Goal: Information Seeking & Learning: Learn about a topic

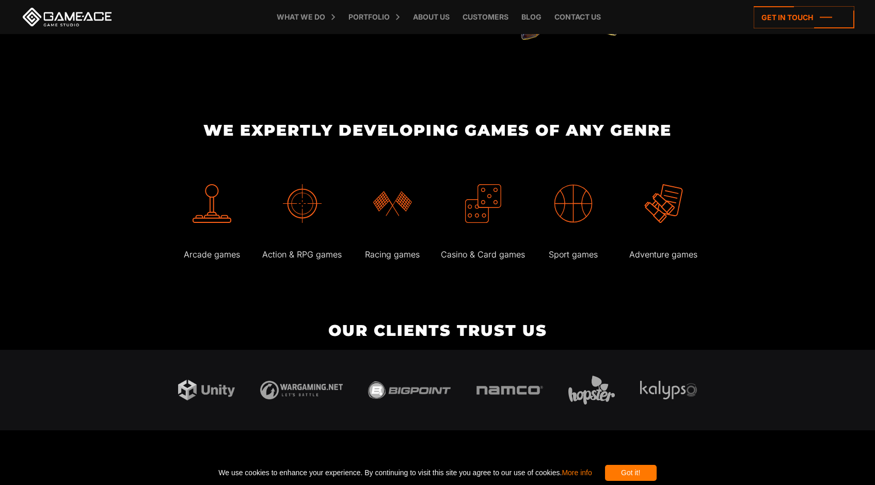
scroll to position [1695, 0]
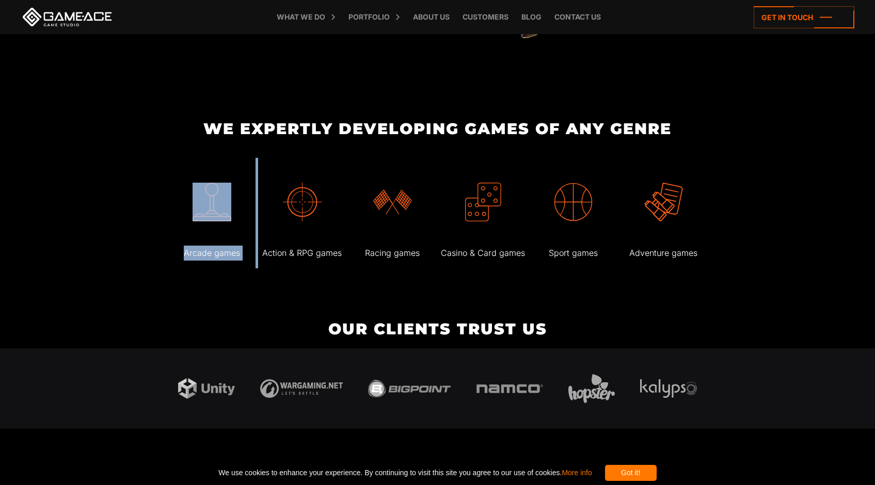
drag, startPoint x: 207, startPoint y: 228, endPoint x: 267, endPoint y: 245, distance: 62.9
click at [267, 245] on div "Arcade games Action & RPG games Racing games" at bounding box center [438, 213] width 550 height 111
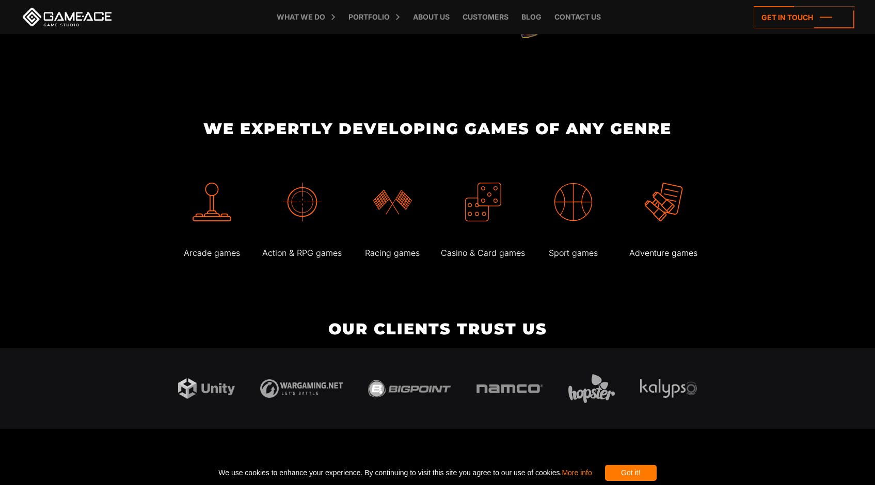
click at [634, 264] on div "Adventure games" at bounding box center [664, 213] width 88 height 111
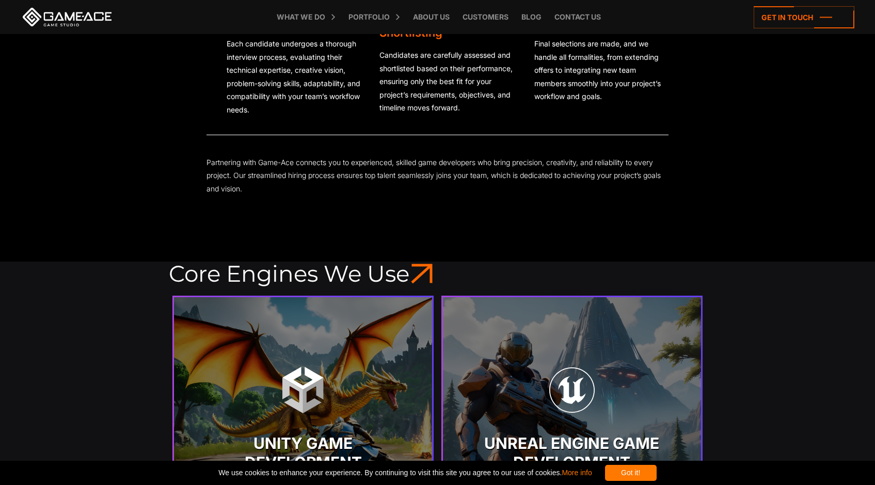
scroll to position [2032, 0]
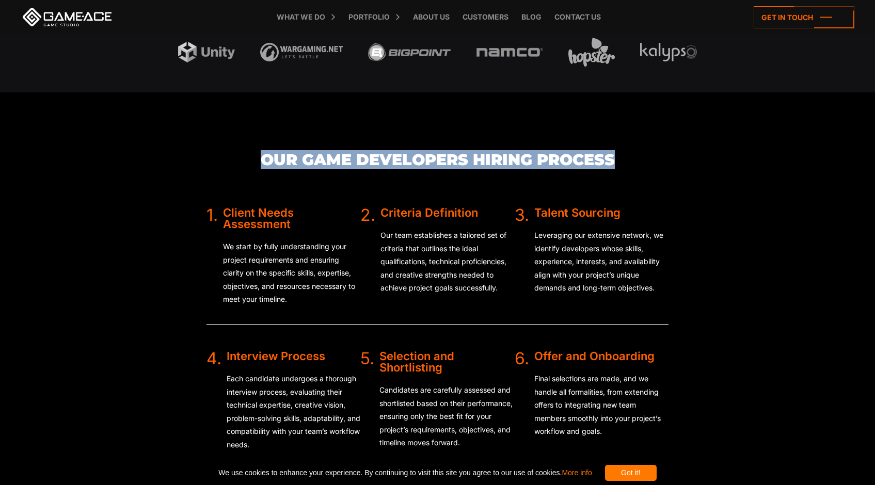
drag, startPoint x: 248, startPoint y: 157, endPoint x: 612, endPoint y: 154, distance: 364.1
click at [612, 154] on h3 "Our Game Developers Hiring Process" at bounding box center [438, 159] width 462 height 17
copy h3 "Our Game Developers Hiring Process"
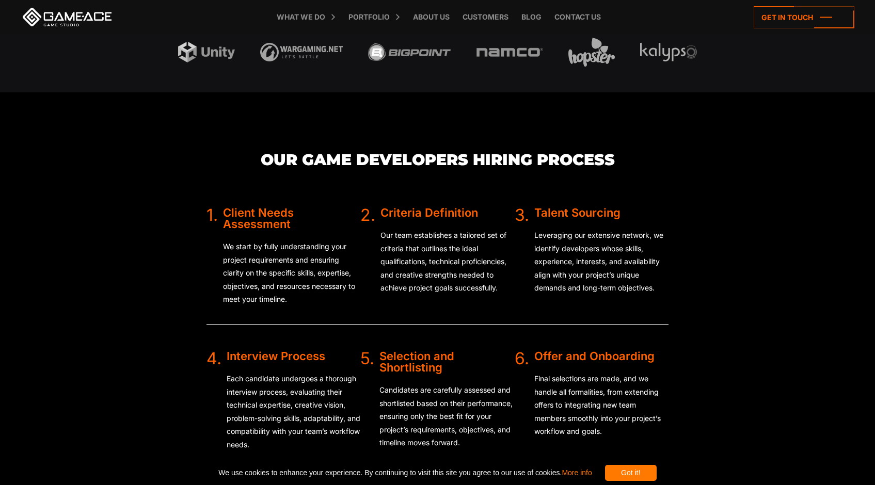
click at [700, 235] on div "Our Game Developers Hiring Process 1. Client Needs Assessment We start by fully…" at bounding box center [437, 337] width 549 height 490
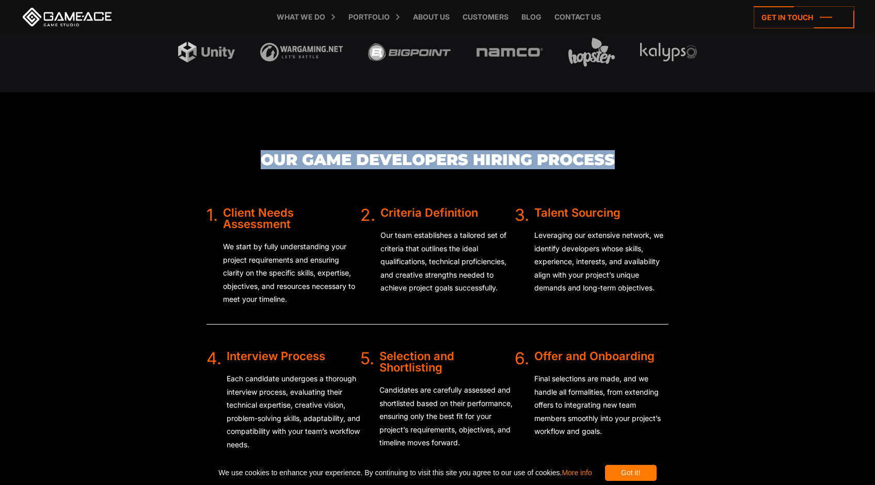
drag, startPoint x: 264, startPoint y: 159, endPoint x: 628, endPoint y: 152, distance: 364.1
click at [628, 152] on h3 "Our Game Developers Hiring Process" at bounding box center [438, 159] width 462 height 17
copy h3 "Our Game Developers Hiring Process"
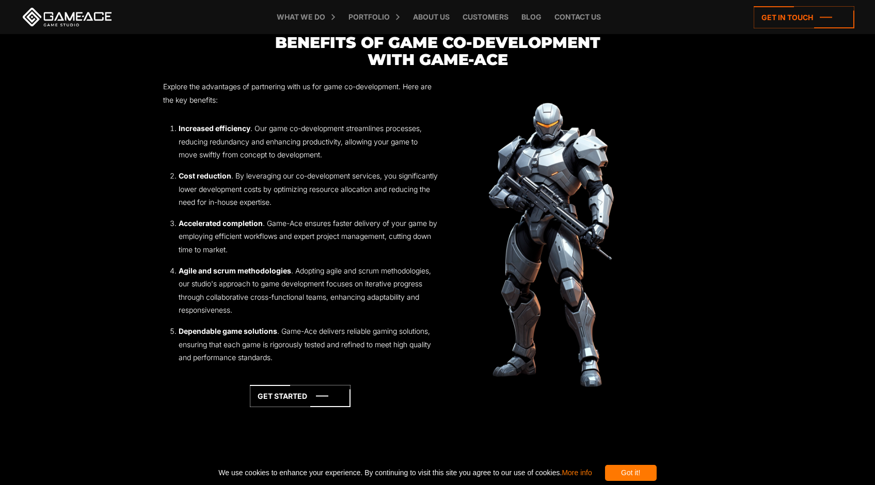
scroll to position [1472, 0]
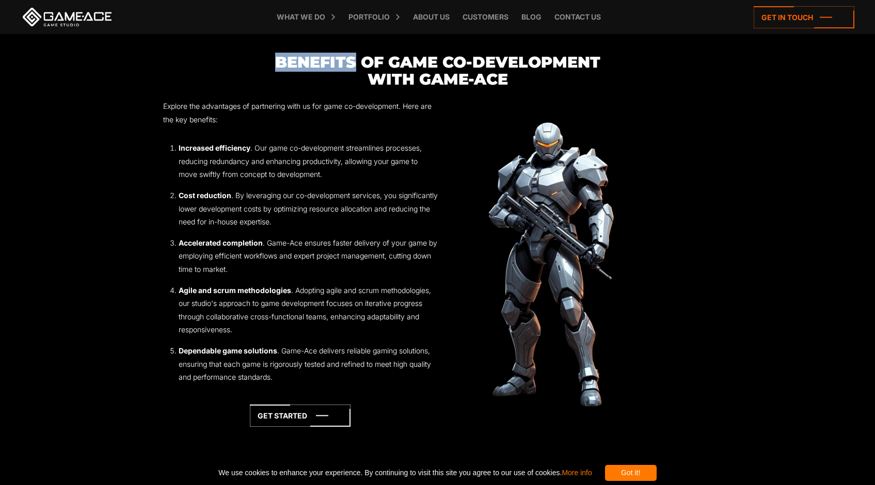
drag, startPoint x: 273, startPoint y: 61, endPoint x: 358, endPoint y: 70, distance: 85.7
click at [358, 70] on h3 "Benefits of Game Co-Development with Game-Ace" at bounding box center [437, 71] width 549 height 34
copy h3 "Benefits"
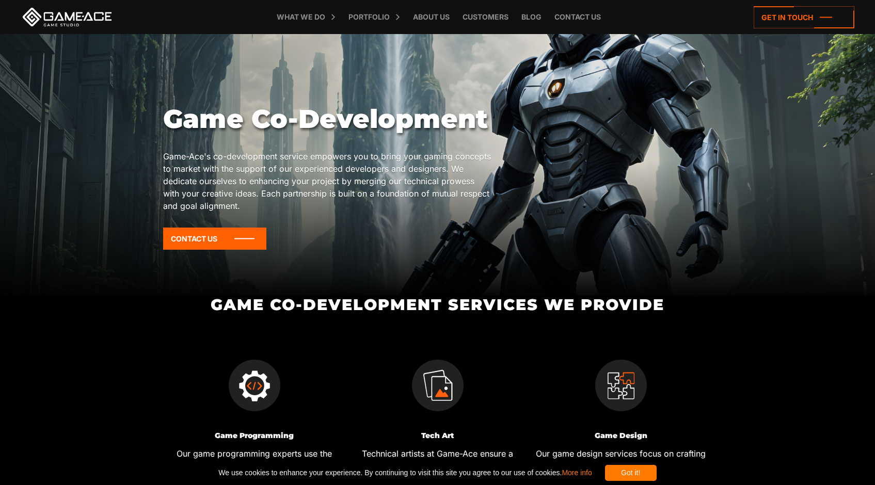
scroll to position [0, 0]
